Goal: Information Seeking & Learning: Learn about a topic

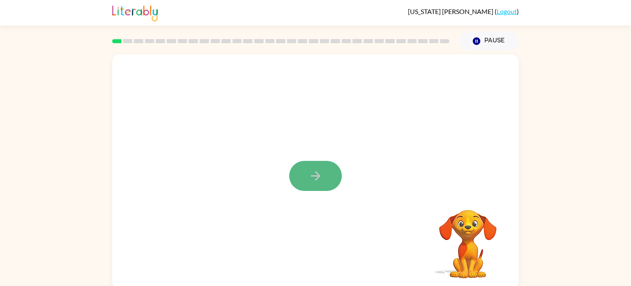
click at [312, 181] on icon "button" at bounding box center [316, 175] width 14 height 14
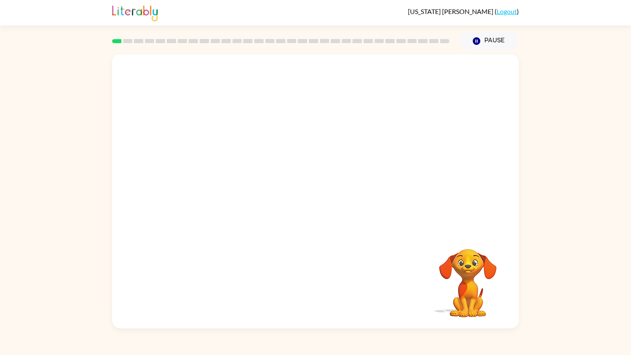
click at [191, 173] on video "Your browser must support playing .mp4 files to use Literably. Please try using…" at bounding box center [315, 142] width 407 height 177
click at [449, 87] on video "Your browser must support playing .mp4 files to use Literably. Please try using…" at bounding box center [315, 142] width 407 height 177
click at [200, 154] on video "Your browser must support playing .mp4 files to use Literably. Please try using…" at bounding box center [315, 142] width 407 height 177
click at [319, 196] on icon "button" at bounding box center [315, 195] width 9 height 9
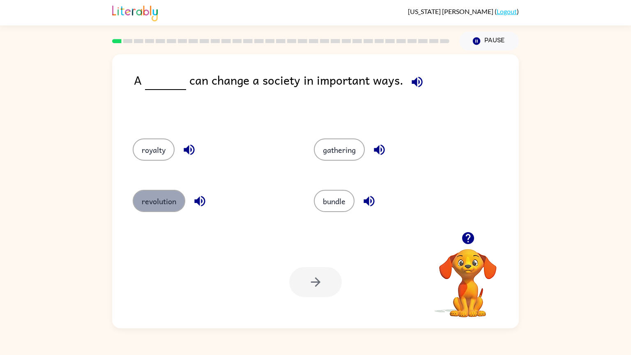
click at [152, 200] on button "revolution" at bounding box center [159, 201] width 53 height 22
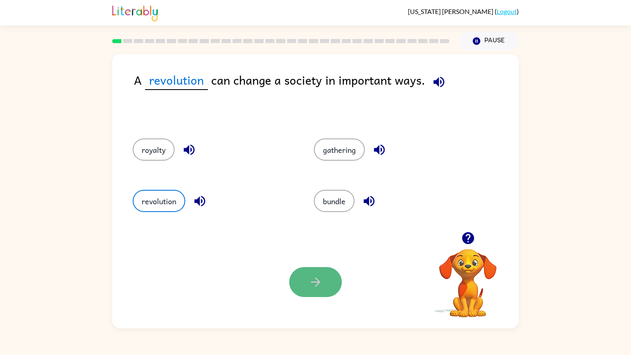
click at [322, 290] on button "button" at bounding box center [315, 282] width 53 height 30
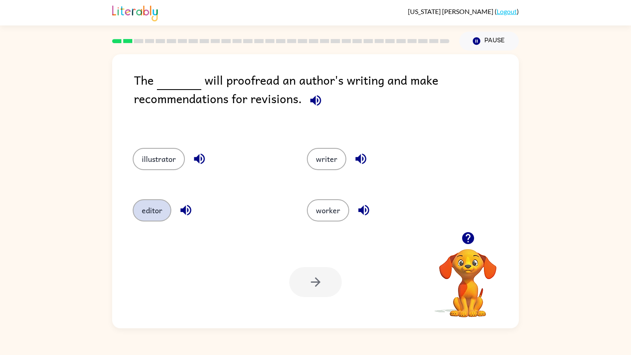
click at [140, 213] on button "editor" at bounding box center [152, 210] width 39 height 22
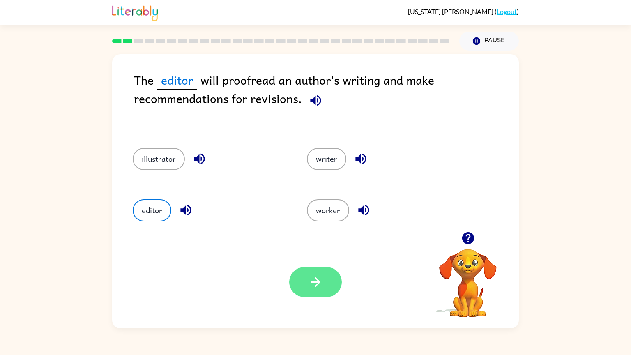
click at [317, 289] on button "button" at bounding box center [315, 282] width 53 height 30
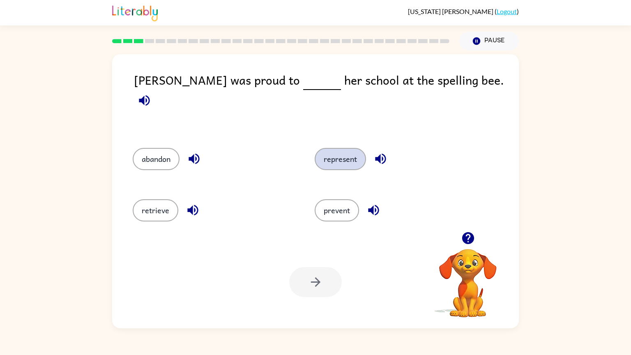
click at [335, 149] on button "represent" at bounding box center [340, 159] width 51 height 22
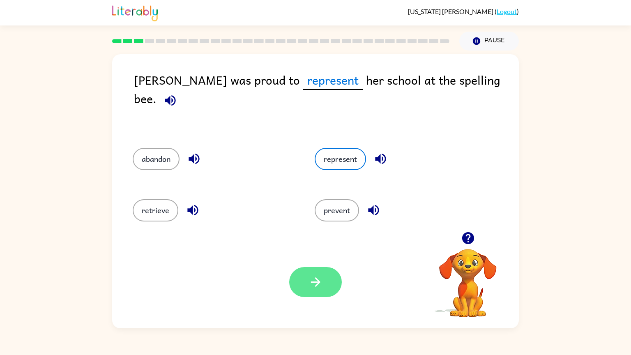
click at [333, 269] on button "button" at bounding box center [315, 282] width 53 height 30
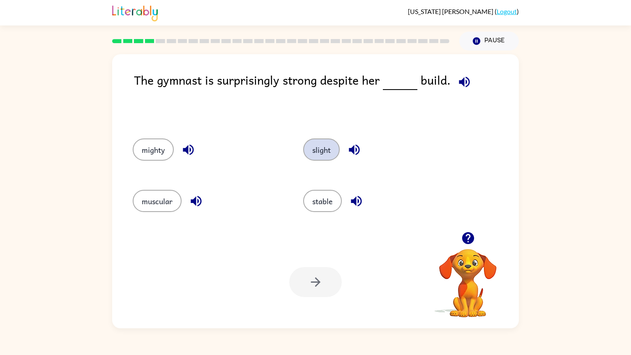
click at [326, 150] on button "slight" at bounding box center [321, 149] width 37 height 22
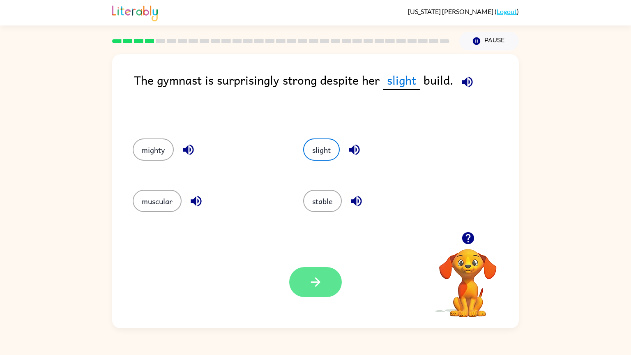
click at [313, 283] on icon "button" at bounding box center [316, 282] width 14 height 14
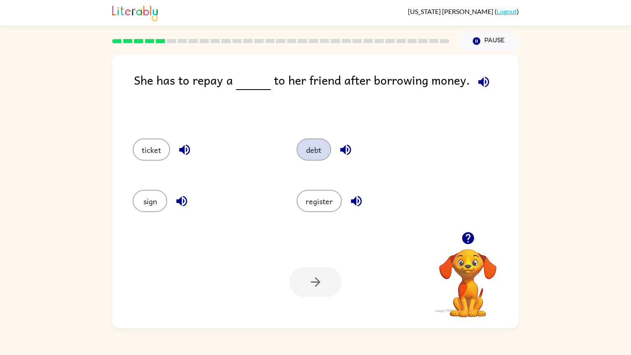
click at [311, 153] on button "debt" at bounding box center [314, 149] width 35 height 22
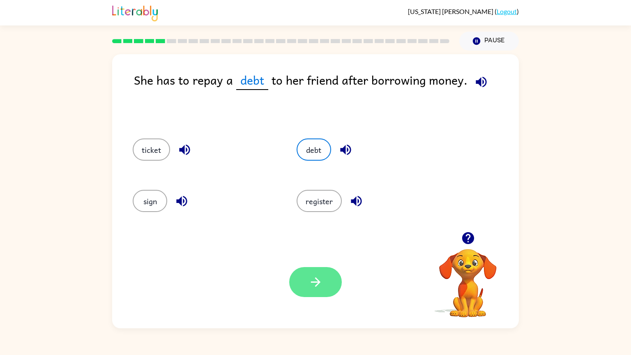
click at [319, 282] on icon "button" at bounding box center [315, 281] width 9 height 9
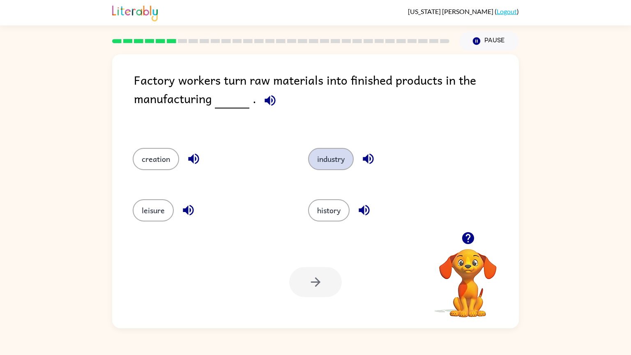
click at [345, 158] on button "industry" at bounding box center [331, 159] width 46 height 22
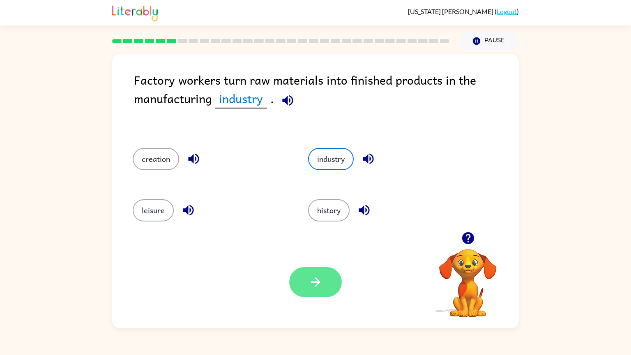
click at [316, 291] on button "button" at bounding box center [315, 282] width 53 height 30
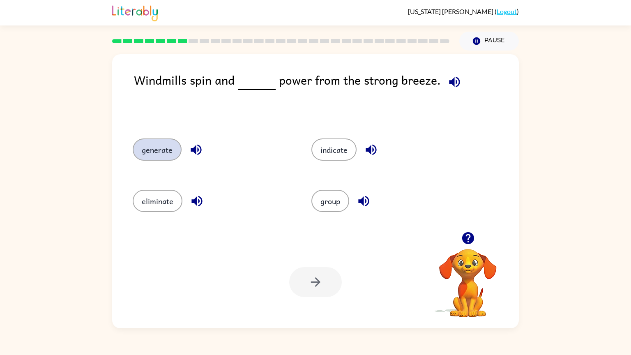
click at [155, 149] on button "generate" at bounding box center [157, 149] width 49 height 22
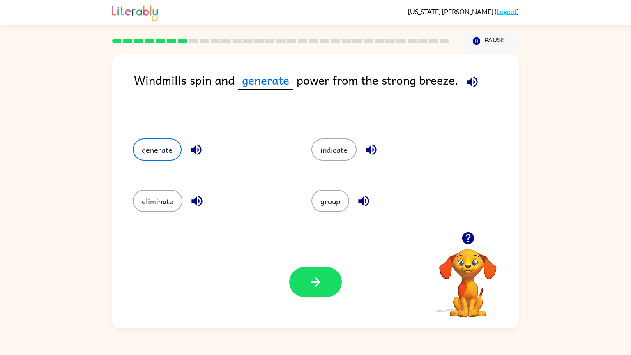
click at [338, 295] on div at bounding box center [315, 282] width 53 height 30
click at [316, 282] on icon "button" at bounding box center [315, 281] width 9 height 9
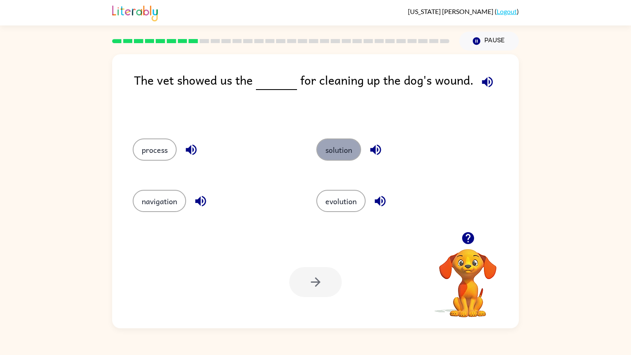
click at [348, 159] on button "solution" at bounding box center [338, 149] width 45 height 22
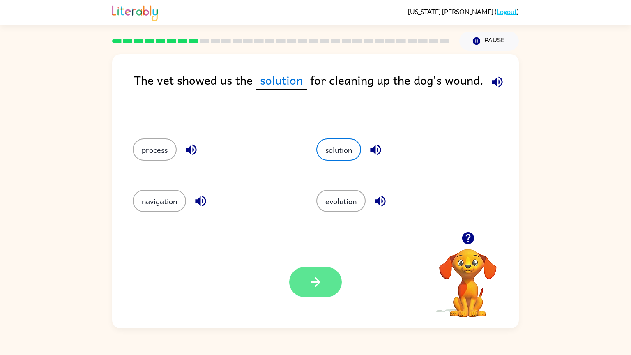
click at [300, 279] on button "button" at bounding box center [315, 282] width 53 height 30
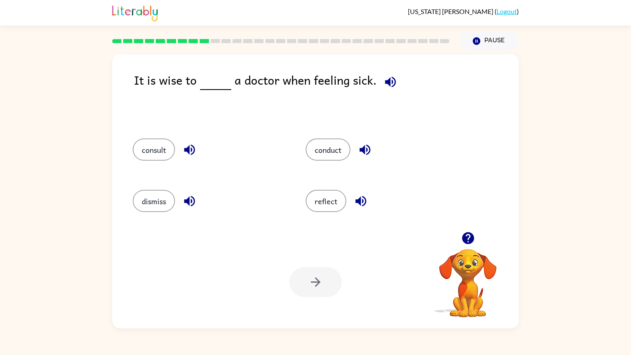
click at [131, 157] on div "consult" at bounding box center [203, 148] width 173 height 51
click at [139, 157] on button "consult" at bounding box center [154, 149] width 42 height 22
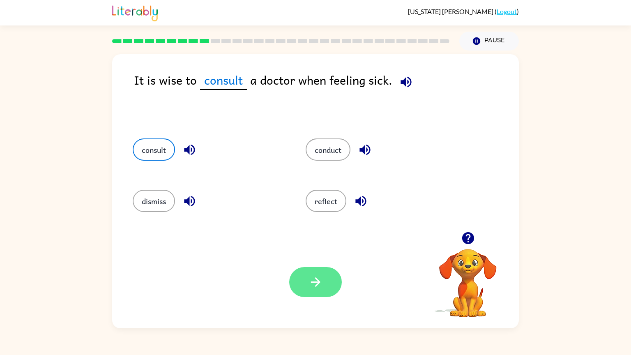
click at [309, 290] on button "button" at bounding box center [315, 282] width 53 height 30
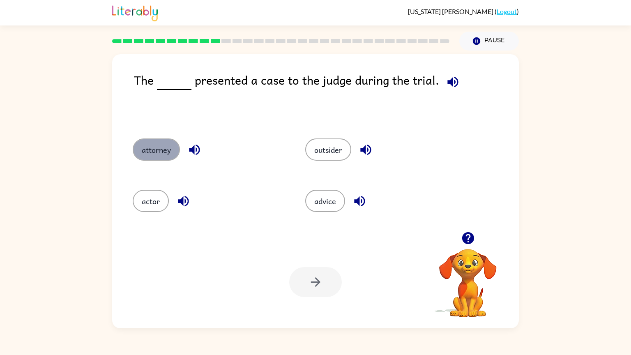
click at [167, 146] on button "attorney" at bounding box center [156, 149] width 47 height 22
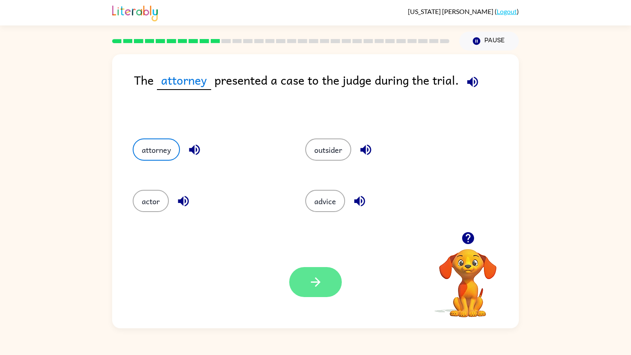
click at [322, 293] on button "button" at bounding box center [315, 282] width 53 height 30
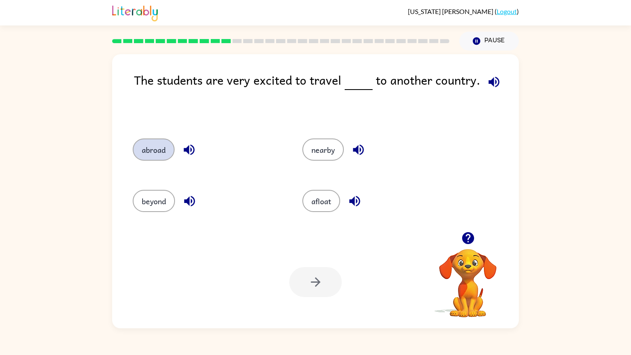
click at [170, 159] on button "abroad" at bounding box center [154, 149] width 42 height 22
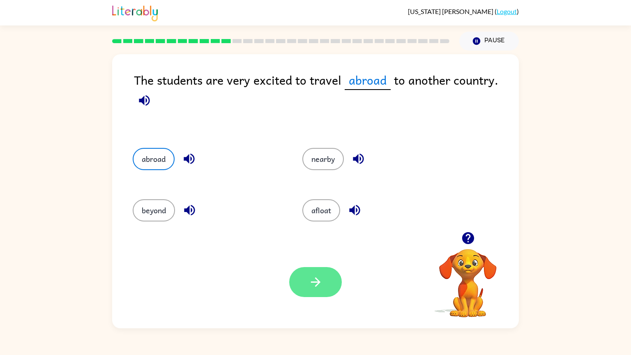
click at [313, 291] on button "button" at bounding box center [315, 282] width 53 height 30
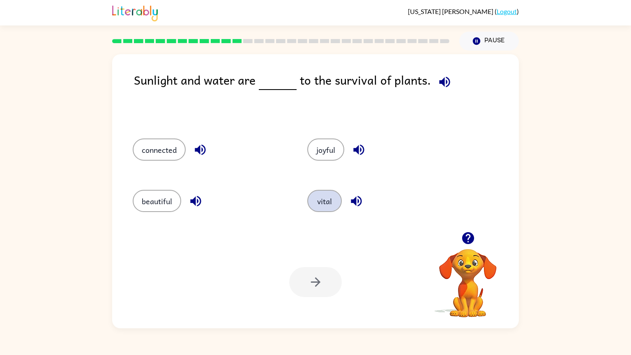
click at [311, 199] on button "vital" at bounding box center [324, 201] width 35 height 22
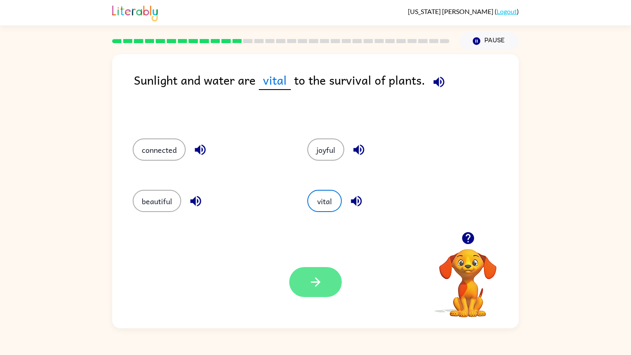
click at [325, 271] on button "button" at bounding box center [315, 282] width 53 height 30
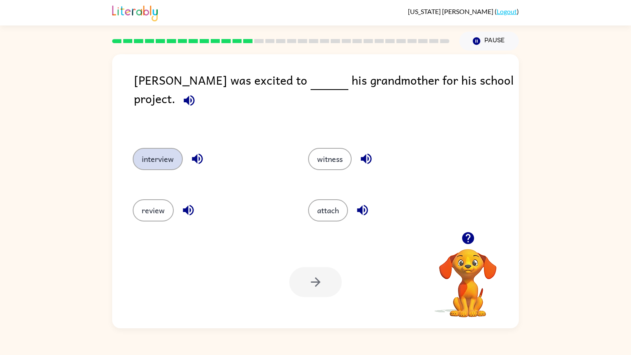
click at [163, 148] on button "interview" at bounding box center [158, 159] width 50 height 22
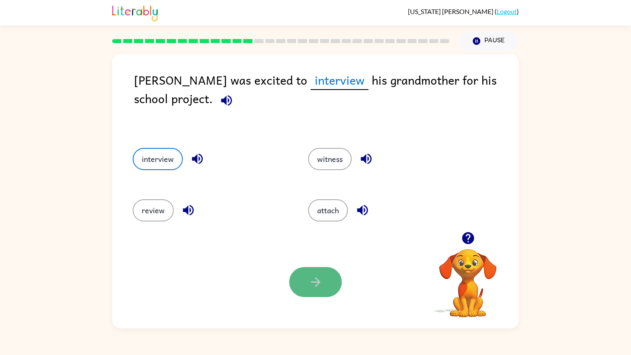
click at [307, 276] on button "button" at bounding box center [315, 282] width 53 height 30
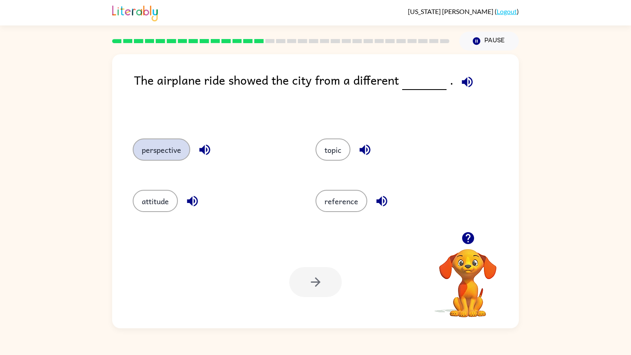
click at [168, 159] on button "perspective" at bounding box center [162, 149] width 58 height 22
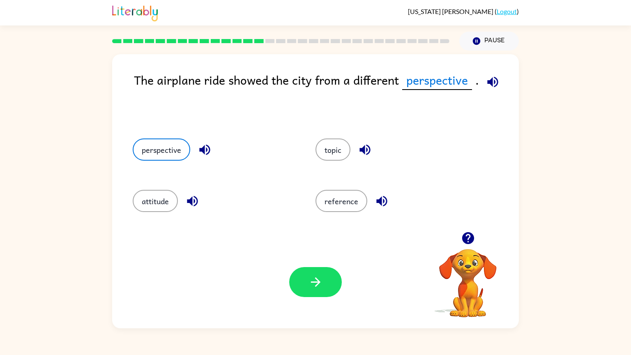
click at [324, 264] on div "Your browser must support playing .mp4 files to use Literably. Please try using…" at bounding box center [315, 282] width 407 height 92
click at [331, 280] on button "button" at bounding box center [315, 282] width 53 height 30
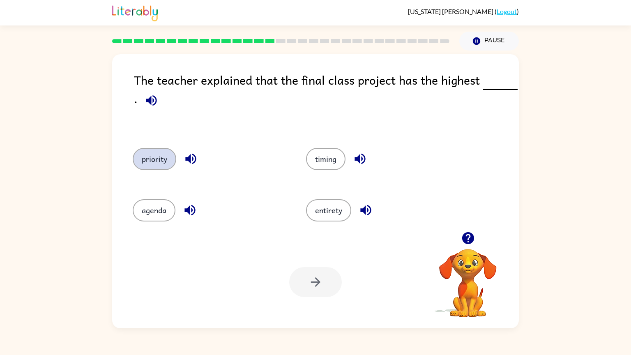
click at [164, 162] on button "priority" at bounding box center [155, 159] width 44 height 22
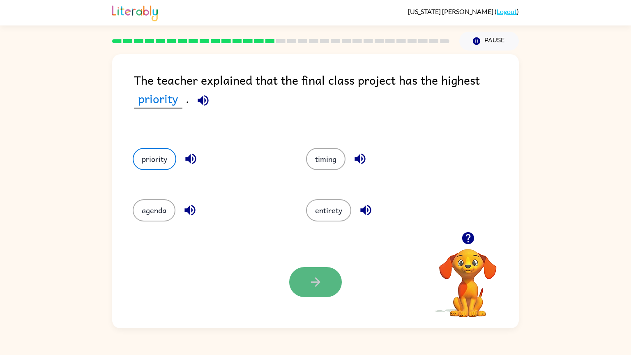
click at [312, 295] on button "button" at bounding box center [315, 282] width 53 height 30
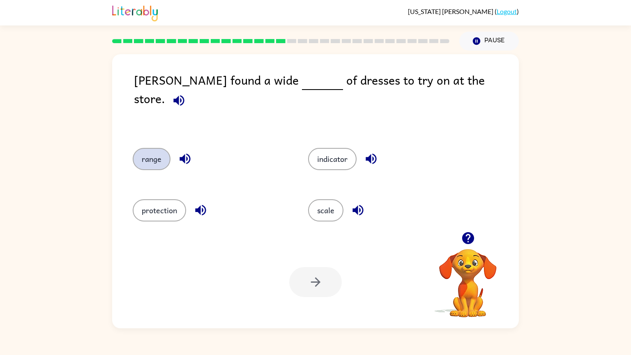
click at [166, 152] on button "range" at bounding box center [152, 159] width 38 height 22
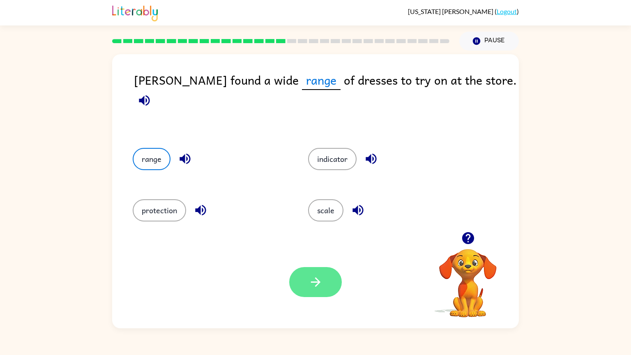
click at [327, 282] on button "button" at bounding box center [315, 282] width 53 height 30
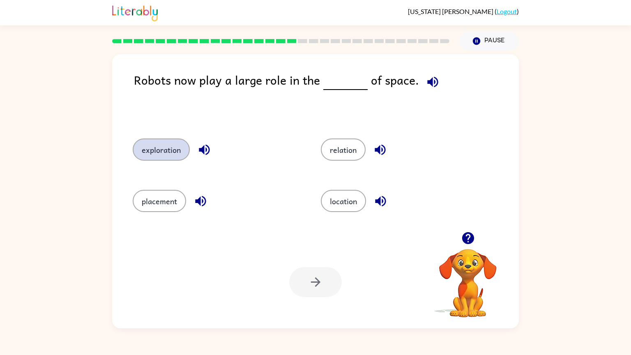
click at [172, 161] on button "exploration" at bounding box center [161, 149] width 57 height 22
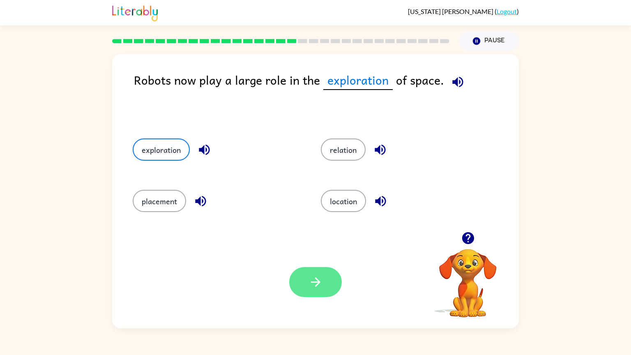
click at [308, 294] on button "button" at bounding box center [315, 282] width 53 height 30
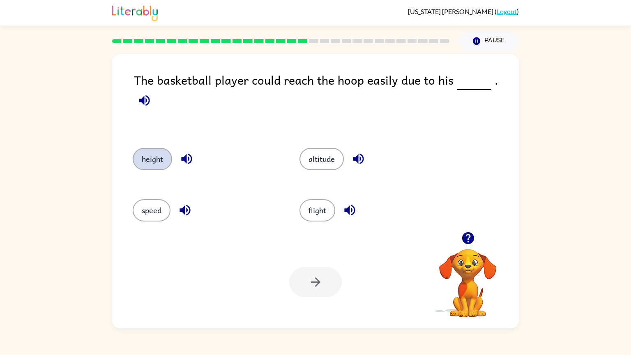
click at [152, 153] on button "height" at bounding box center [152, 159] width 39 height 22
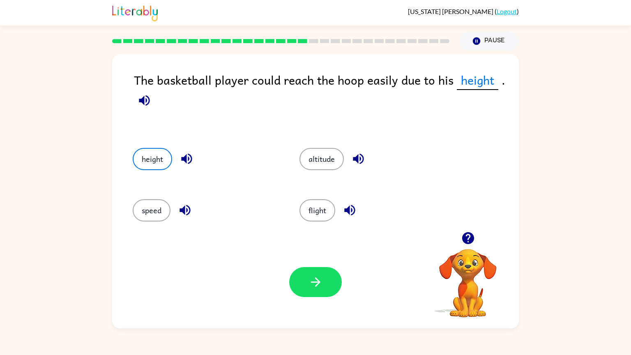
click at [320, 299] on div "Your browser must support playing .mp4 files to use Literably. Please try using…" at bounding box center [315, 282] width 407 height 92
click at [328, 306] on div "Your browser must support playing .mp4 files to use Literably. Please try using…" at bounding box center [315, 282] width 407 height 92
click at [319, 281] on icon "button" at bounding box center [316, 282] width 14 height 14
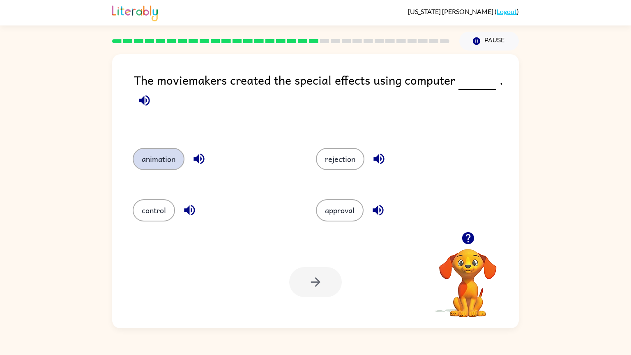
click at [159, 163] on button "animation" at bounding box center [159, 159] width 52 height 22
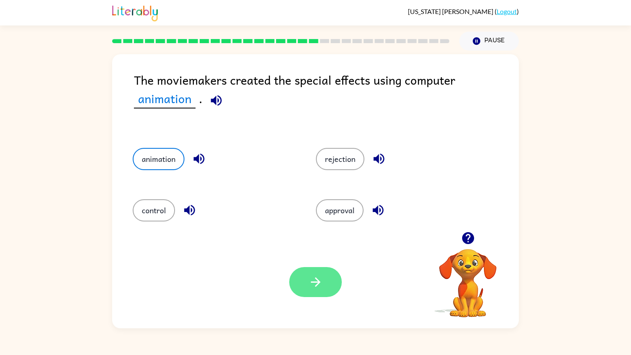
click at [299, 276] on button "button" at bounding box center [315, 282] width 53 height 30
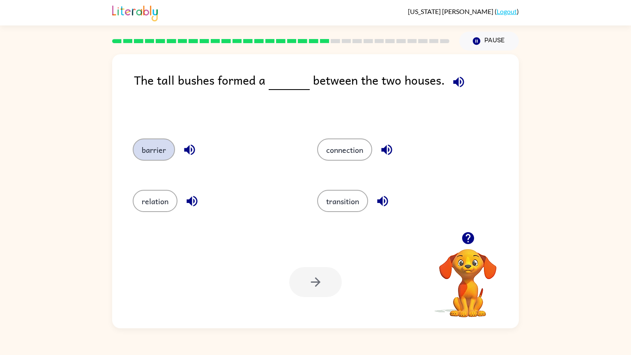
click at [152, 158] on button "barrier" at bounding box center [154, 149] width 42 height 22
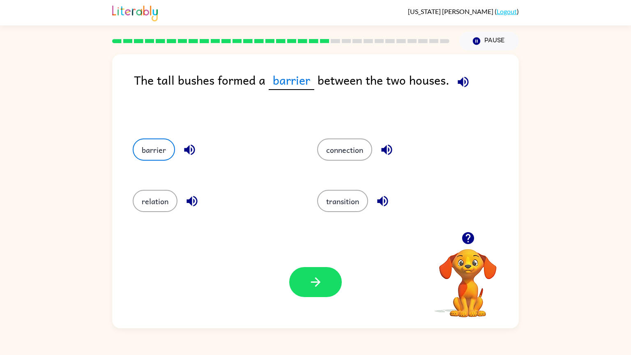
click at [294, 270] on div at bounding box center [315, 282] width 53 height 30
click at [309, 284] on icon "button" at bounding box center [316, 282] width 14 height 14
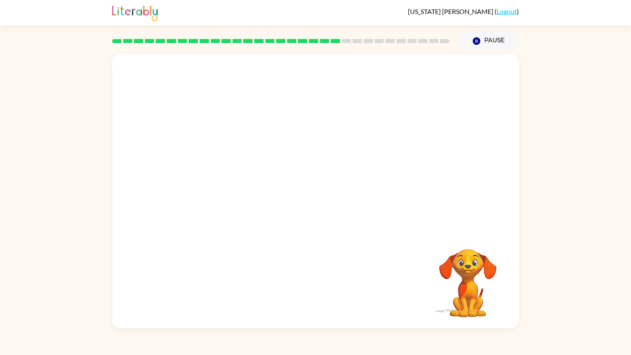
click at [223, 198] on video "Your browser must support playing .mp4 files to use Literably. Please try using…" at bounding box center [315, 142] width 407 height 177
click at [288, 203] on div at bounding box center [315, 191] width 407 height 274
click at [306, 200] on button "button" at bounding box center [315, 195] width 53 height 30
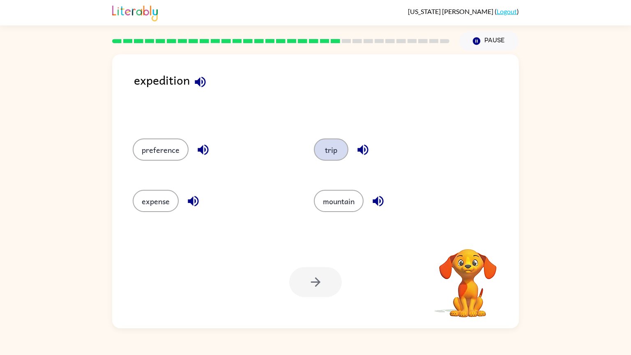
click at [328, 155] on button "trip" at bounding box center [331, 149] width 35 height 22
click at [327, 284] on button "button" at bounding box center [315, 282] width 53 height 30
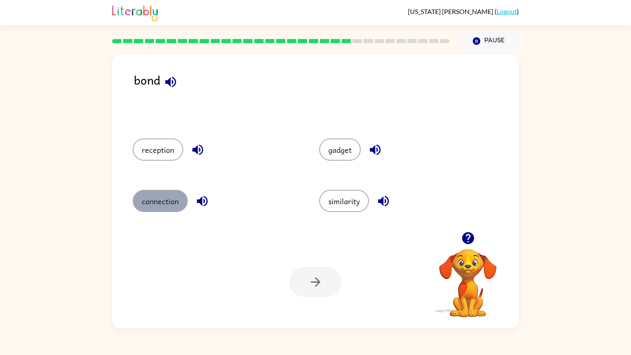
click at [161, 195] on button "connection" at bounding box center [160, 201] width 55 height 22
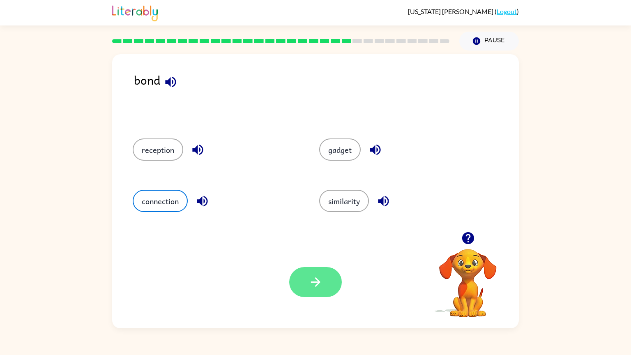
click at [307, 297] on button "button" at bounding box center [315, 282] width 53 height 30
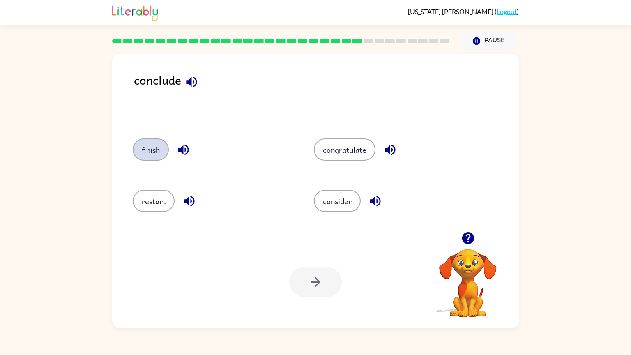
click at [148, 158] on button "finish" at bounding box center [151, 149] width 36 height 22
click at [309, 292] on button "button" at bounding box center [315, 282] width 53 height 30
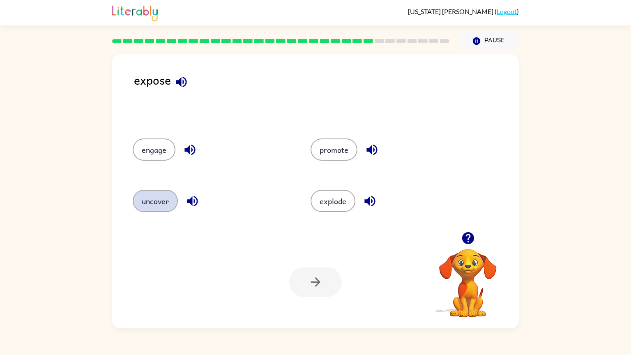
click at [159, 194] on button "uncover" at bounding box center [155, 201] width 45 height 22
click at [336, 282] on button "button" at bounding box center [315, 282] width 53 height 30
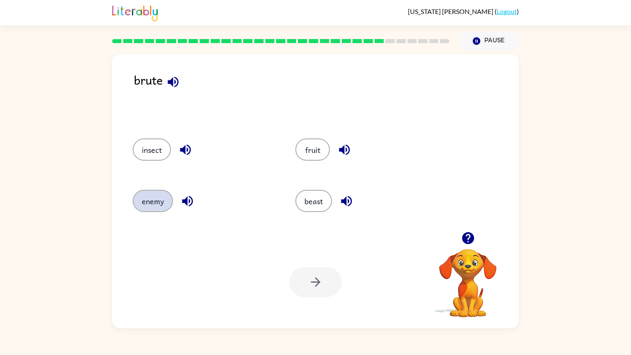
click at [150, 206] on button "enemy" at bounding box center [153, 201] width 40 height 22
click at [298, 285] on button "button" at bounding box center [315, 282] width 53 height 30
click at [152, 207] on button "pressure" at bounding box center [157, 201] width 48 height 22
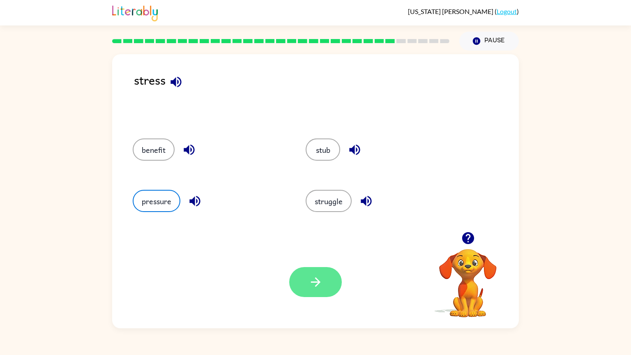
click at [323, 272] on button "button" at bounding box center [315, 282] width 53 height 30
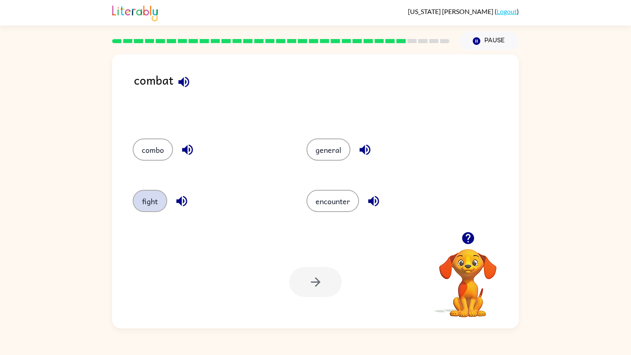
click at [142, 200] on button "fight" at bounding box center [150, 201] width 35 height 22
click at [316, 296] on button "button" at bounding box center [315, 282] width 53 height 30
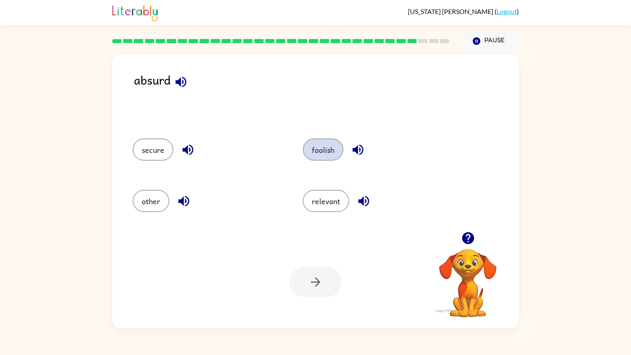
click at [311, 154] on button "foolish" at bounding box center [323, 149] width 41 height 22
click at [315, 298] on div "Your browser must support playing .mp4 files to use Literably. Please try using…" at bounding box center [315, 282] width 407 height 92
click at [309, 290] on button "button" at bounding box center [315, 282] width 53 height 30
click at [325, 161] on button "combine" at bounding box center [327, 149] width 46 height 22
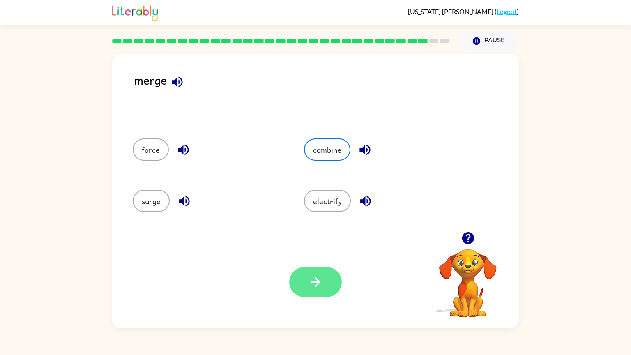
click at [298, 288] on button "button" at bounding box center [315, 282] width 53 height 30
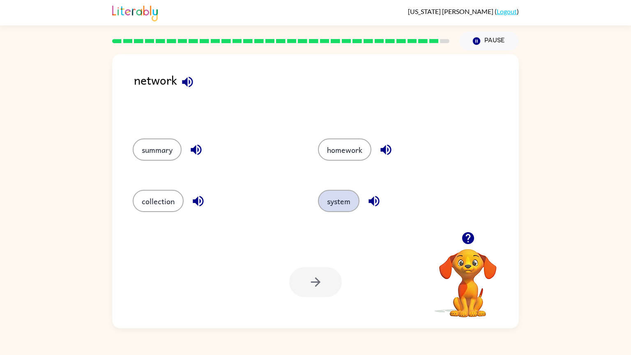
click at [339, 198] on button "system" at bounding box center [338, 201] width 41 height 22
click at [327, 280] on button "button" at bounding box center [315, 282] width 53 height 30
